Goal: Check status

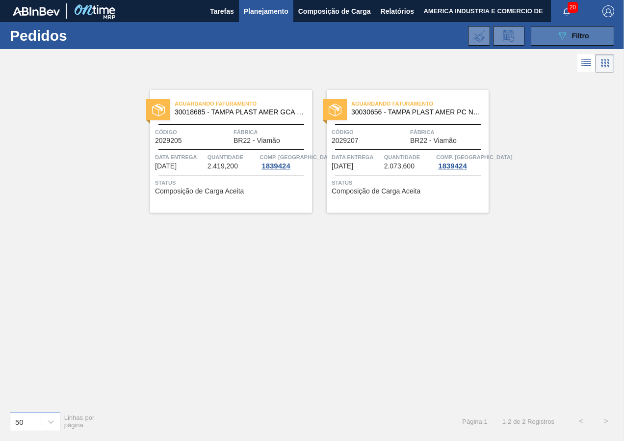
click at [541, 35] on button "089F7B8B-B2A5-4AFE-B5C0-19BA573D28AC Filtro" at bounding box center [572, 36] width 83 height 20
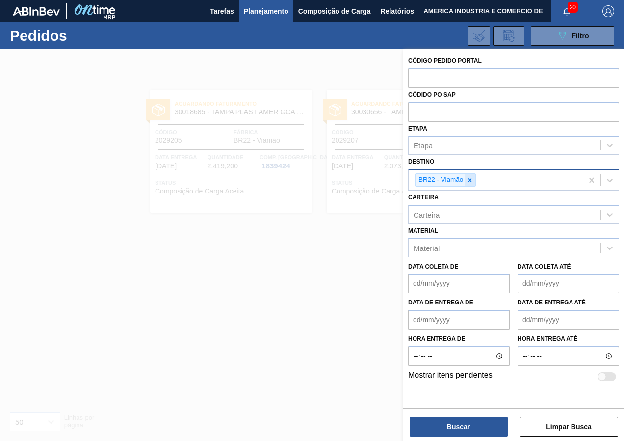
click at [470, 178] on icon at bounding box center [470, 180] width 7 height 7
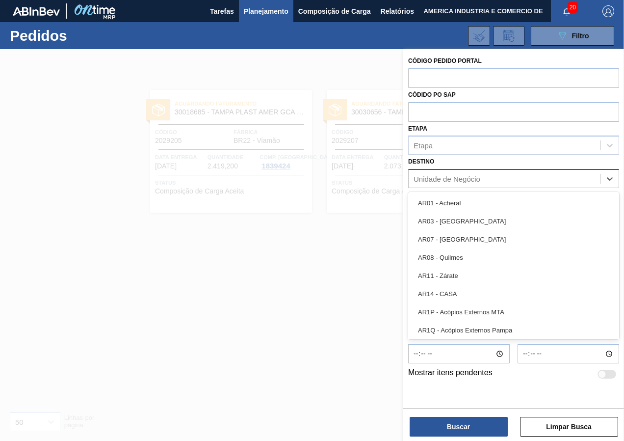
click at [470, 178] on div "Unidade de Negócio" at bounding box center [447, 179] width 67 height 8
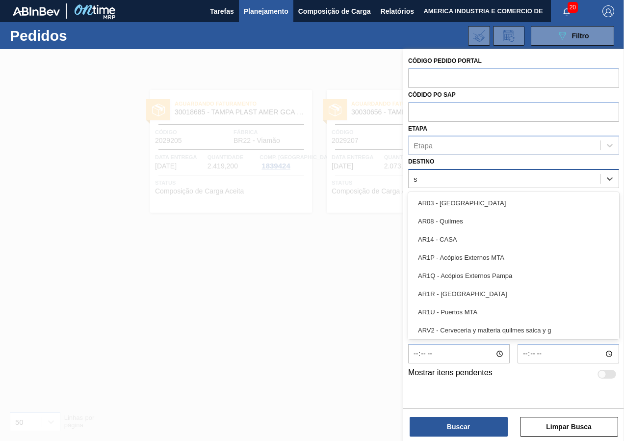
type input "sa"
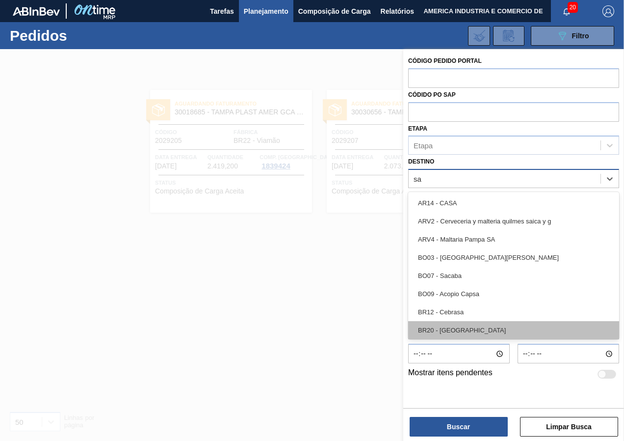
click at [456, 333] on div "BR20 - [GEOGRAPHIC_DATA]" at bounding box center [513, 330] width 211 height 18
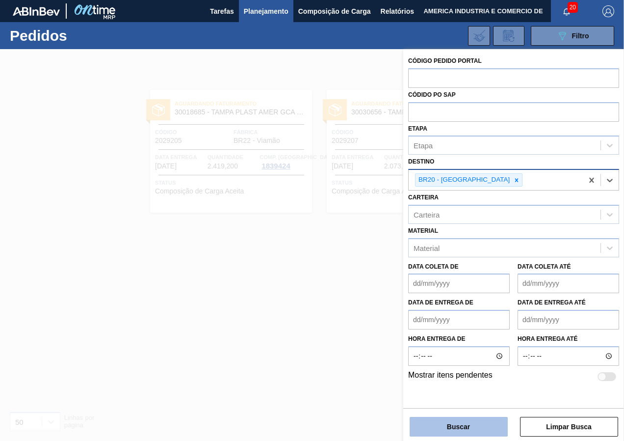
click at [446, 426] on button "Buscar" at bounding box center [459, 427] width 98 height 20
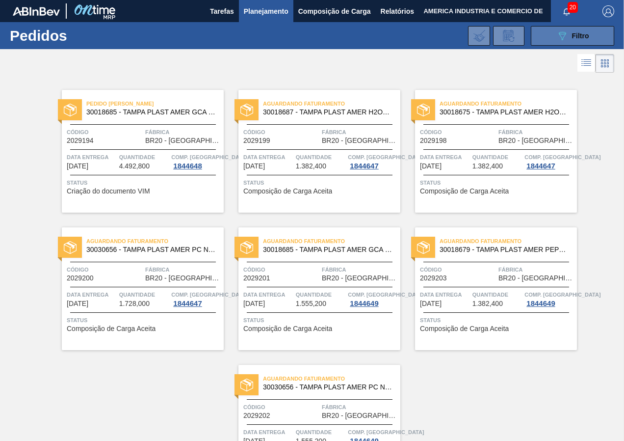
click at [562, 30] on icon "089F7B8B-B2A5-4AFE-B5C0-19BA573D28AC" at bounding box center [563, 36] width 12 height 12
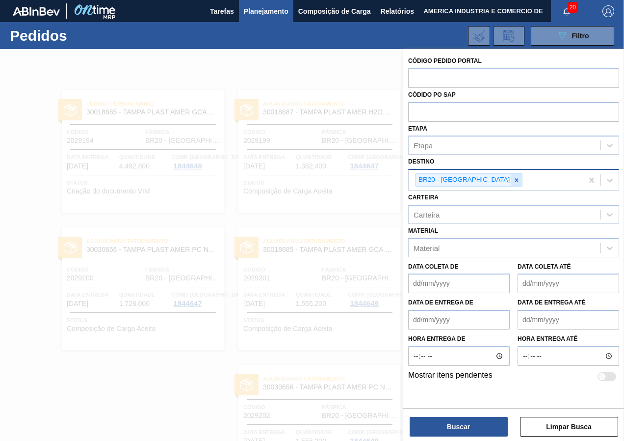
click at [513, 180] on icon at bounding box center [516, 180] width 7 height 7
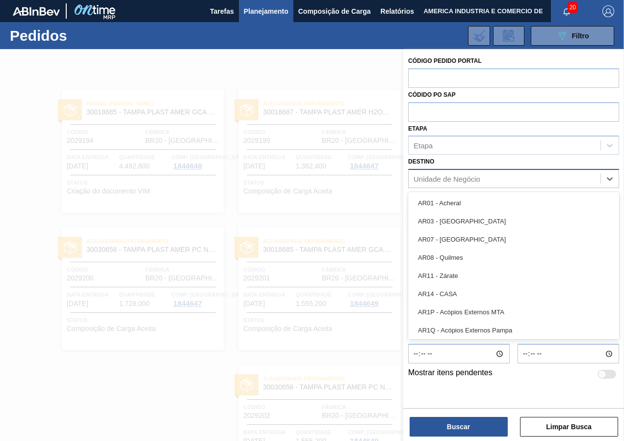
click at [473, 180] on div "Unidade de Negócio" at bounding box center [447, 179] width 67 height 8
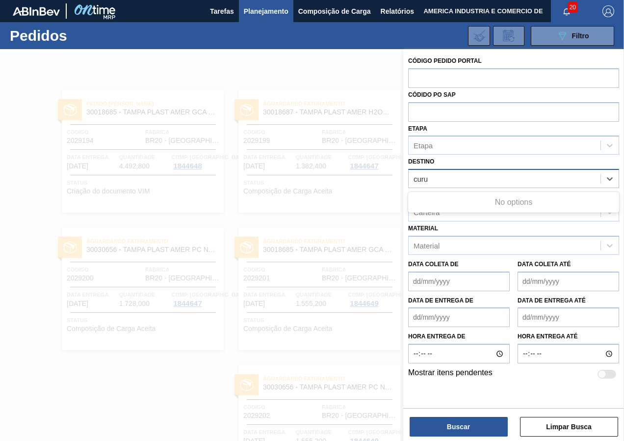
type input "cur"
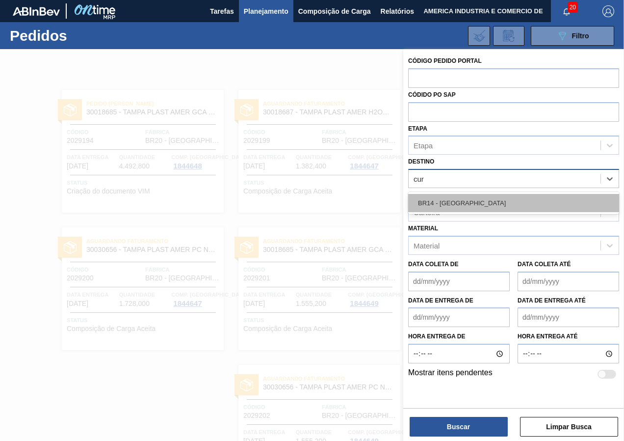
click at [467, 197] on div "BR14 - [GEOGRAPHIC_DATA]" at bounding box center [513, 203] width 211 height 18
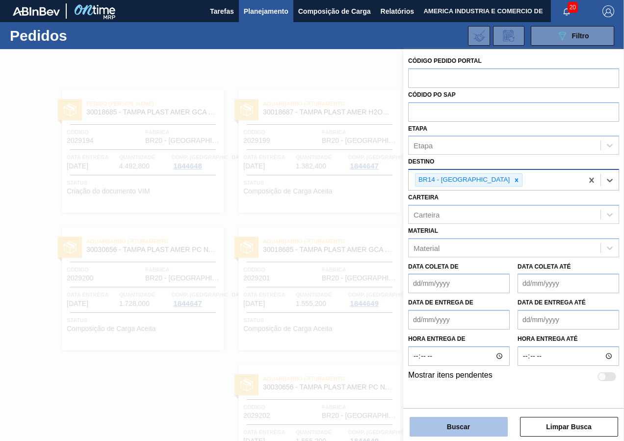
click at [441, 428] on button "Buscar" at bounding box center [459, 427] width 98 height 20
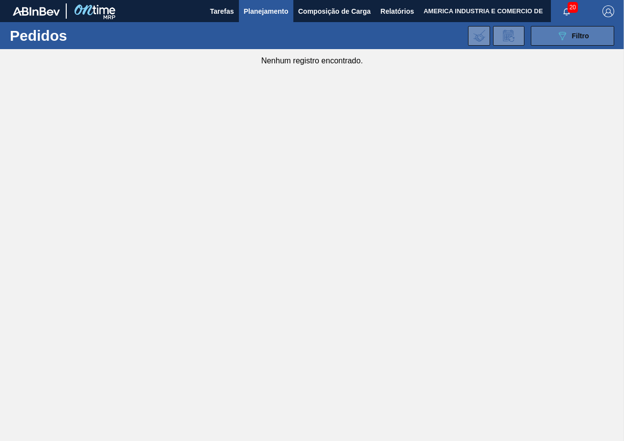
click at [557, 32] on icon "089F7B8B-B2A5-4AFE-B5C0-19BA573D28AC" at bounding box center [563, 36] width 12 height 12
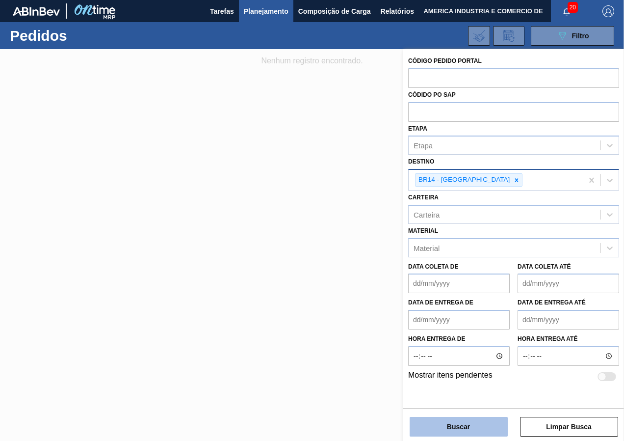
click at [462, 422] on button "Buscar" at bounding box center [459, 427] width 98 height 20
